Goal: Task Accomplishment & Management: Manage account settings

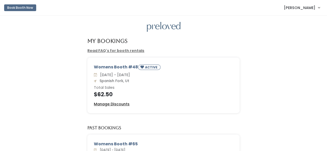
click at [115, 104] on u "Manage Discounts" at bounding box center [112, 104] width 36 height 5
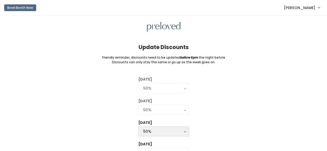
click at [157, 130] on div "50%" at bounding box center [163, 132] width 41 height 6
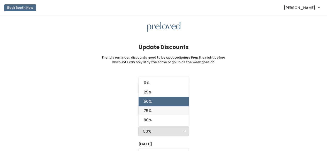
click at [151, 110] on span "75%" at bounding box center [148, 111] width 8 height 6
select select "75%"
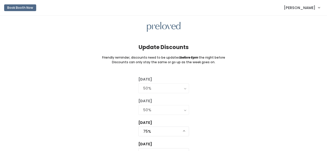
click at [227, 111] on div "[DATE] 0% 25% 50% 75% 90% 50% [DATE] 0% 25% 50% 75% 90% 50% [DATE] 0% 25% 50% 7…" at bounding box center [163, 126] width 310 height 99
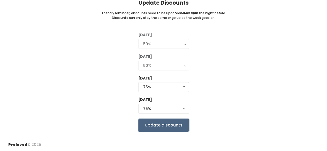
click at [148, 120] on input "Update discounts" at bounding box center [163, 125] width 51 height 13
